Goal: Information Seeking & Learning: Learn about a topic

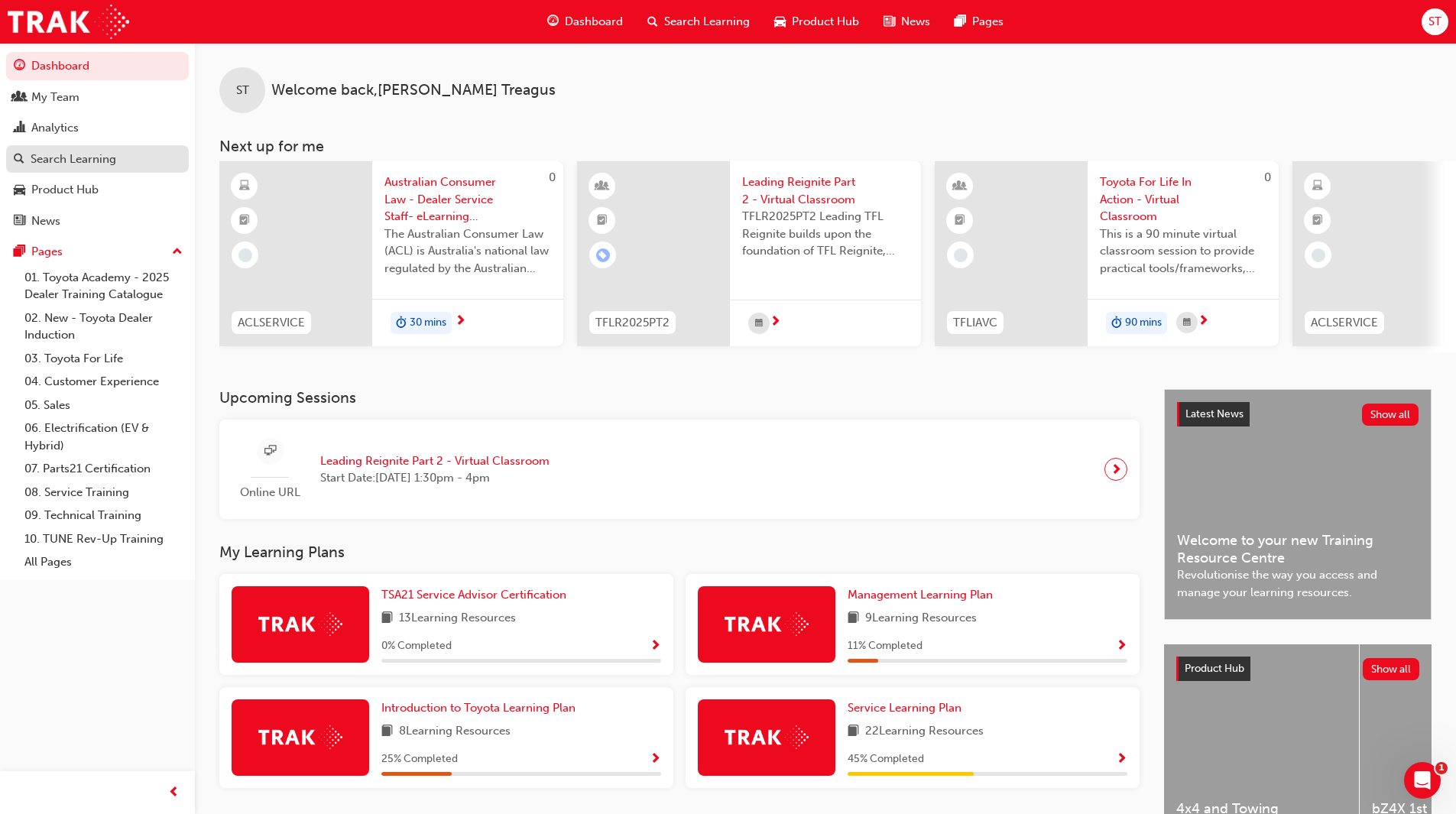
drag, startPoint x: 69, startPoint y: 165, endPoint x: 90, endPoint y: 165, distance: 21.0
click at [69, 165] on div "Search Learning" at bounding box center [73, 160] width 86 height 18
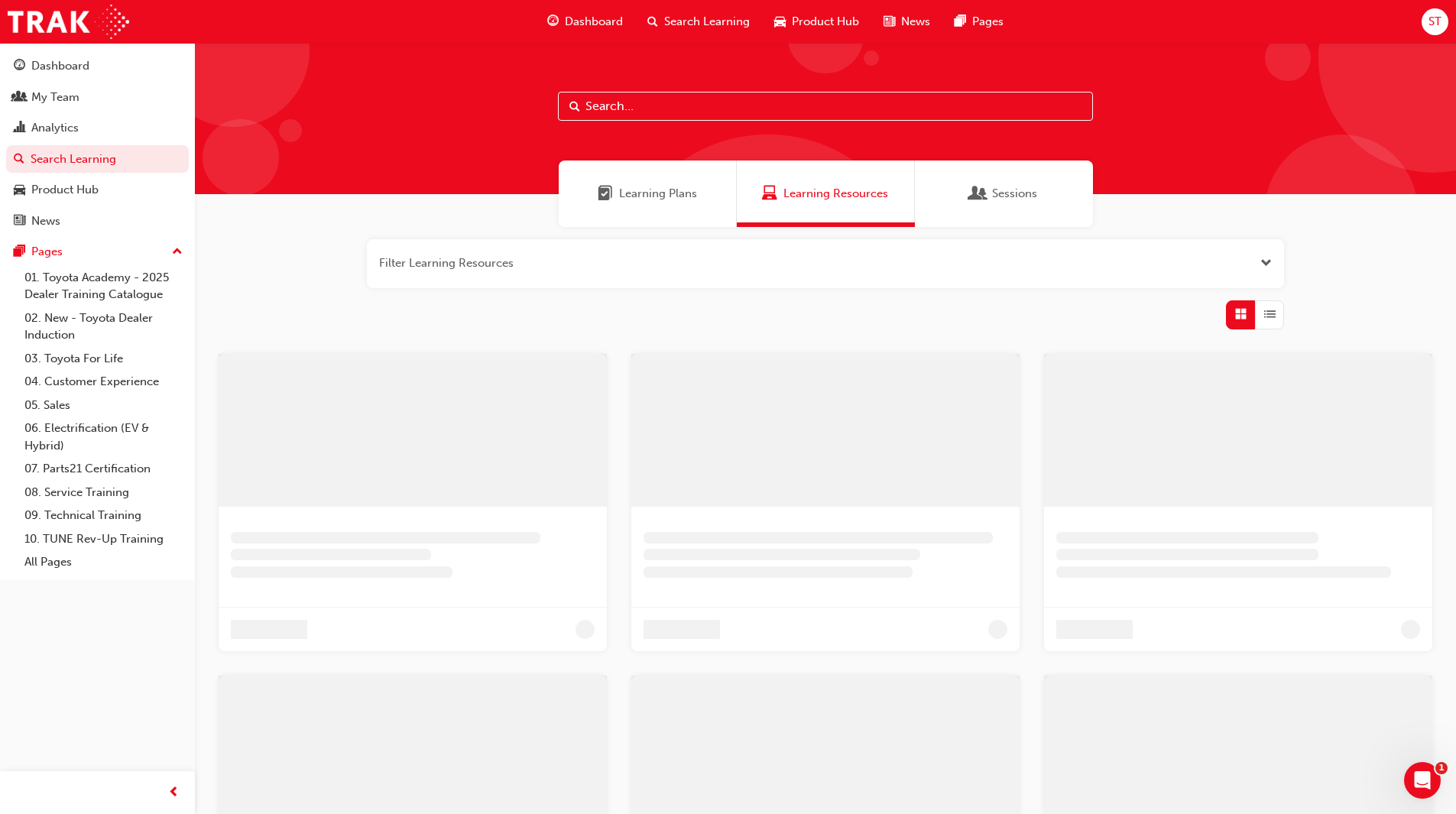
click at [699, 108] on input "text" at bounding box center [825, 106] width 535 height 29
type input "tfl"
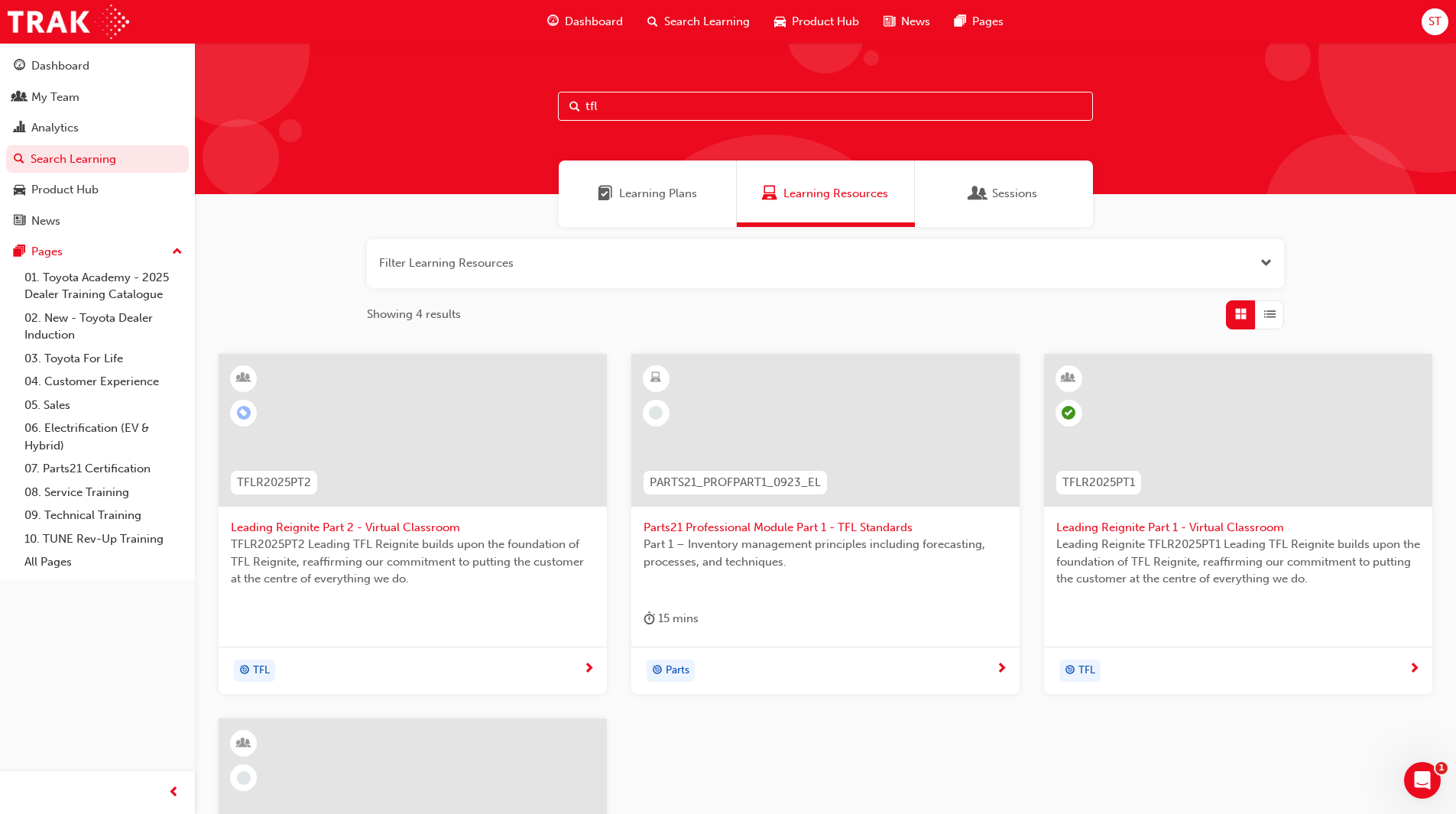
click at [432, 456] on div at bounding box center [413, 430] width 388 height 153
